Goal: Find specific page/section: Find specific page/section

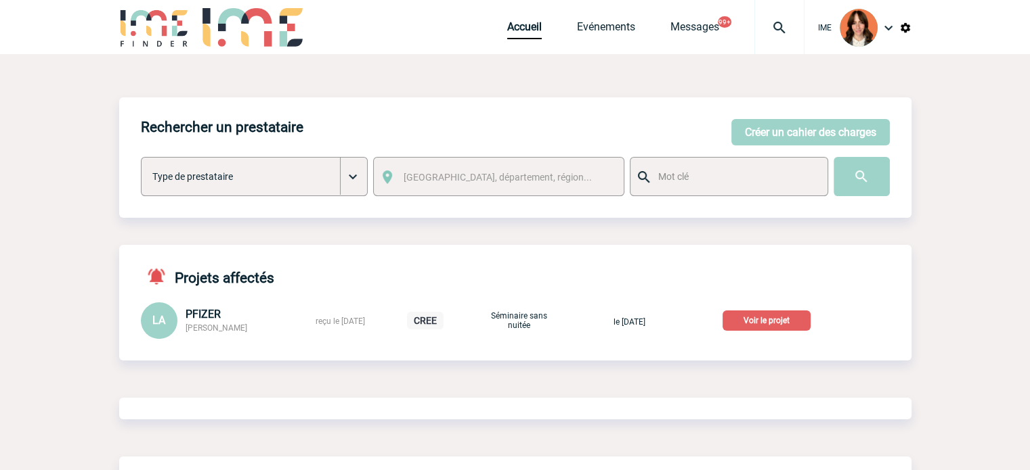
click at [789, 16] on div at bounding box center [779, 27] width 50 height 54
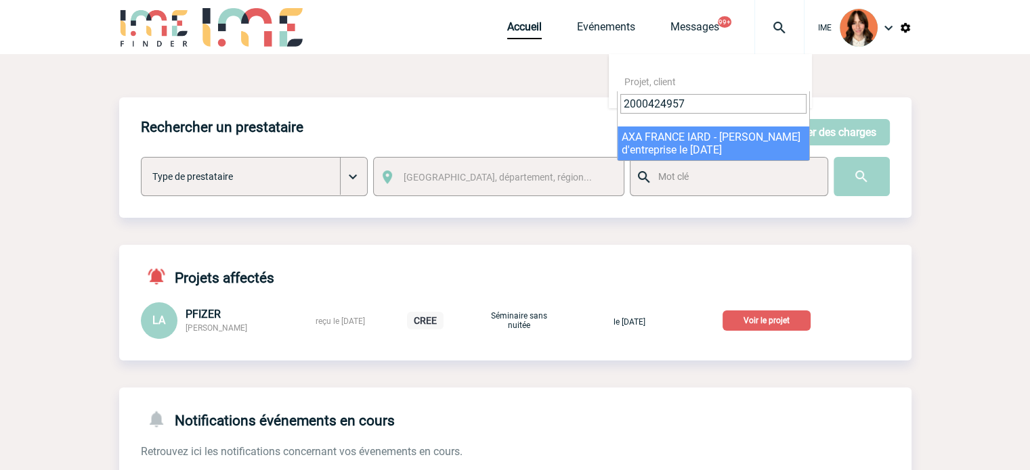
type input "2000424957"
select select "24458"
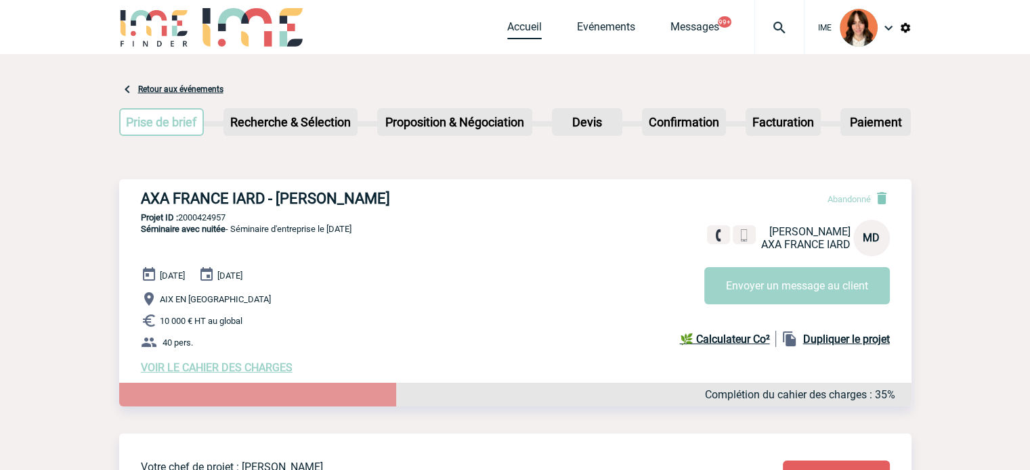
click at [528, 24] on link "Accueil" at bounding box center [524, 29] width 35 height 19
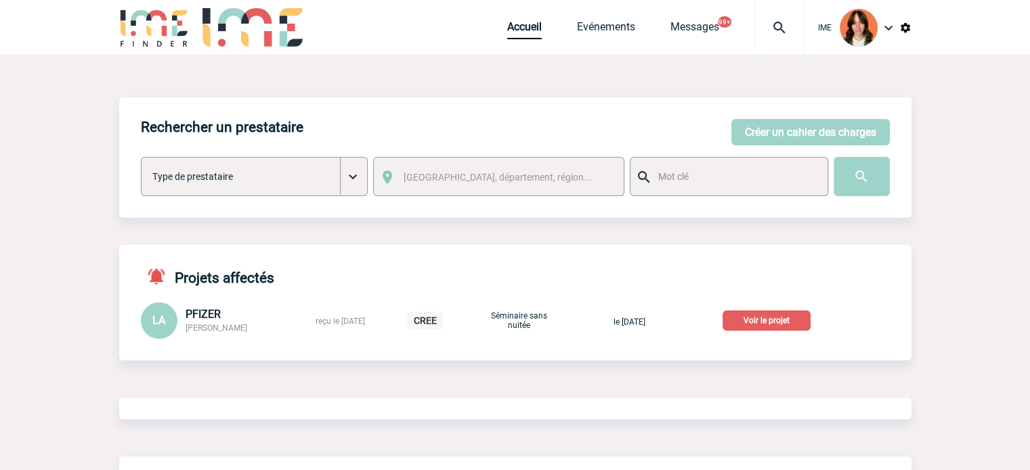
drag, startPoint x: 782, startPoint y: 322, endPoint x: 1015, endPoint y: 322, distance: 232.8
click at [782, 322] on p "Voir le projet" at bounding box center [766, 321] width 88 height 20
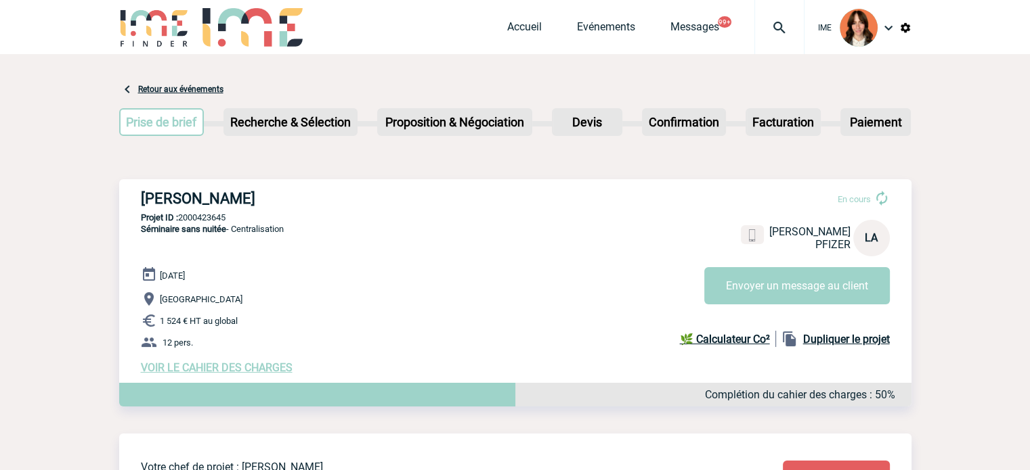
click at [209, 221] on p "Projet ID : 2000423645" at bounding box center [515, 218] width 792 height 10
copy p "2000423645"
click at [524, 29] on link "Accueil" at bounding box center [524, 29] width 35 height 19
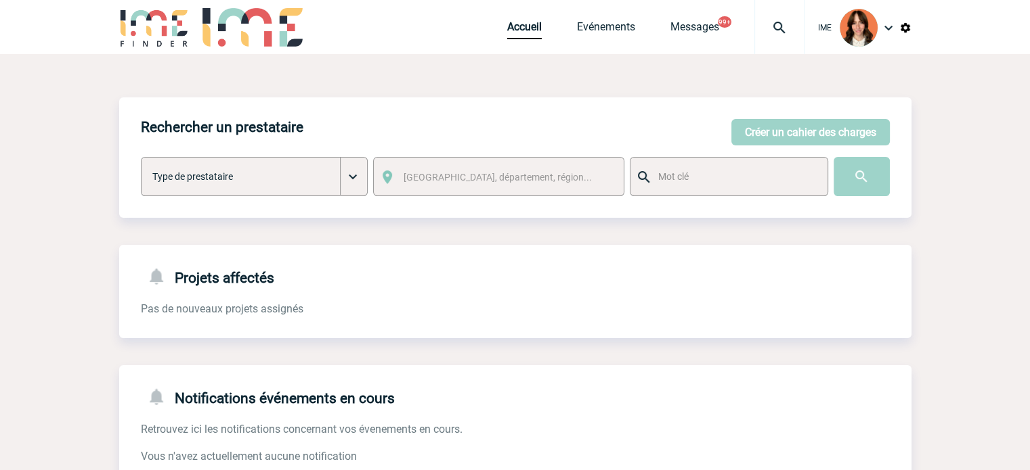
click at [780, 18] on div at bounding box center [779, 27] width 50 height 54
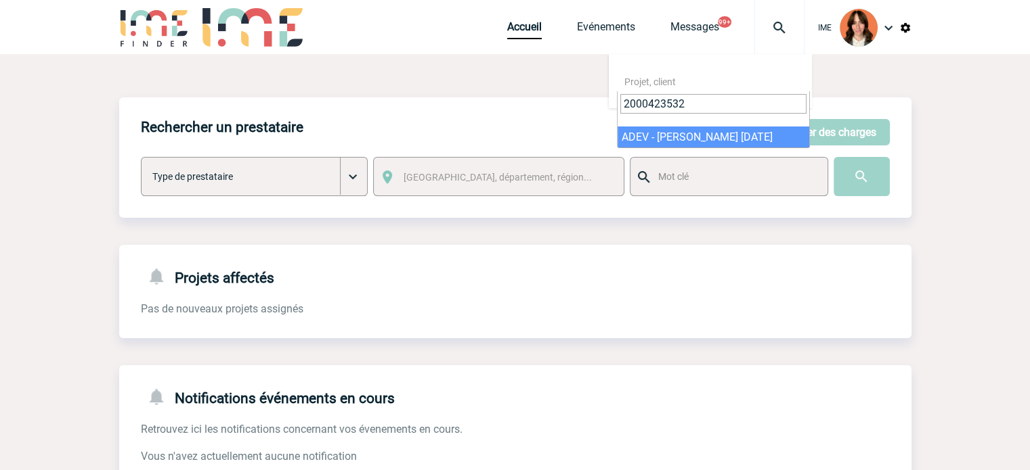
type input "2000423532"
select select "23033"
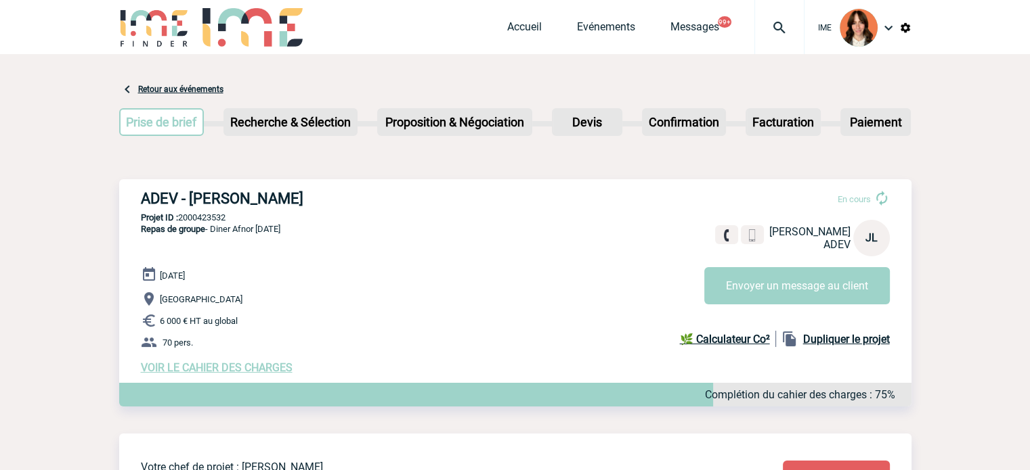
drag, startPoint x: 146, startPoint y: 194, endPoint x: 326, endPoint y: 194, distance: 180.1
click at [326, 194] on div "ADEV - [PERSON_NAME] En cours [PERSON_NAME] ADEV JL Envoyer un message au clien…" at bounding box center [515, 282] width 792 height 206
copy h3 "ADEV - [PERSON_NAME]"
click at [218, 219] on p "Projet ID : 2000423532" at bounding box center [515, 218] width 792 height 10
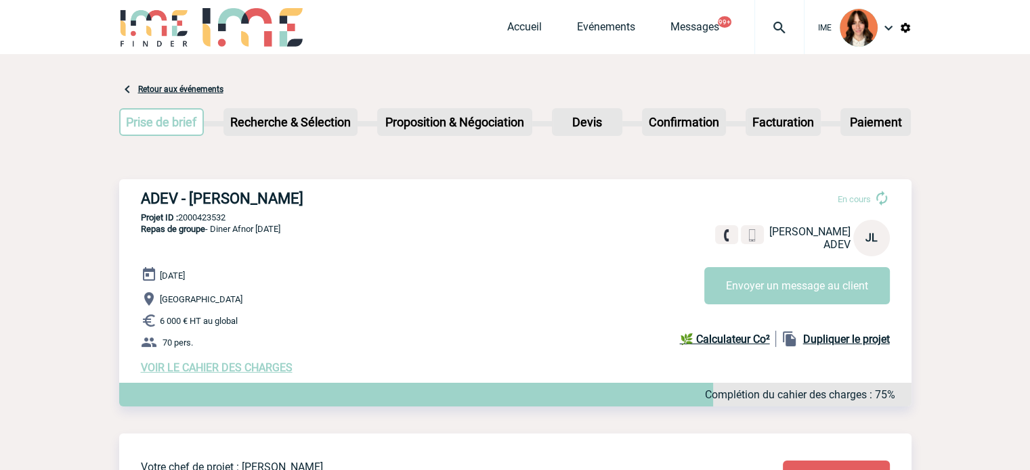
copy p "2000423532"
click at [200, 218] on p "Projet ID : 2000423532" at bounding box center [515, 218] width 792 height 10
